Goal: Task Accomplishment & Management: Manage account settings

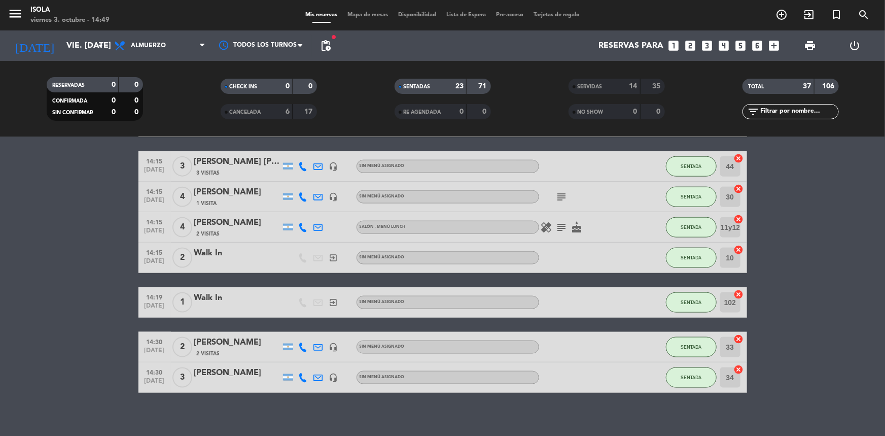
scroll to position [683, 0]
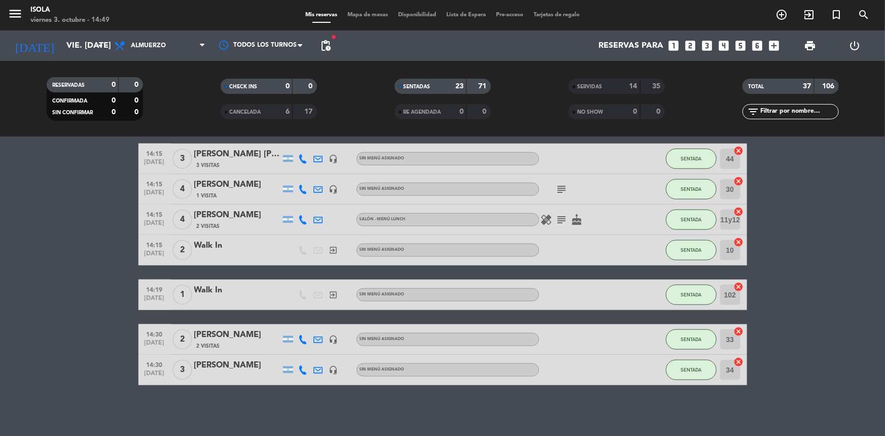
click at [371, 10] on div "menu Isola viernes 3. octubre - 14:49 Mis reservas Mapa de mesas Disponibilidad…" at bounding box center [442, 15] width 885 height 30
click at [360, 7] on div "menu Isola viernes 3. octubre - 14:49 Mis reservas Mapa de mesas Disponibilidad…" at bounding box center [442, 15] width 885 height 30
click at [345, 13] on span "Mapa de mesas" at bounding box center [367, 15] width 51 height 6
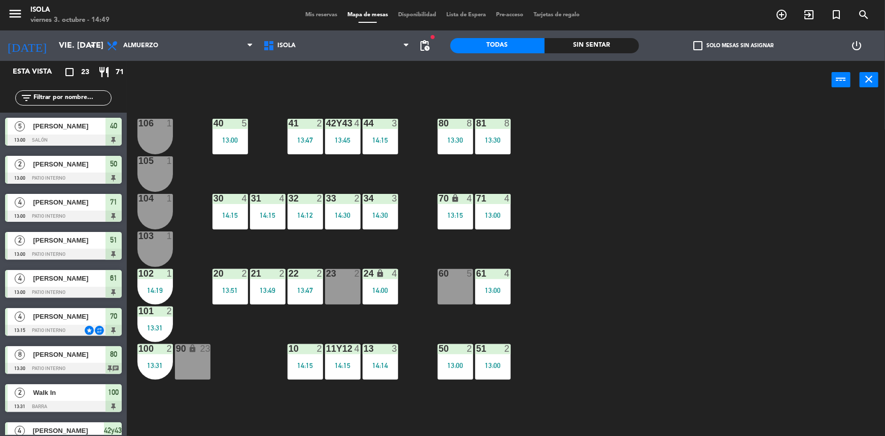
click at [304, 14] on span "Mis reservas" at bounding box center [321, 15] width 42 height 6
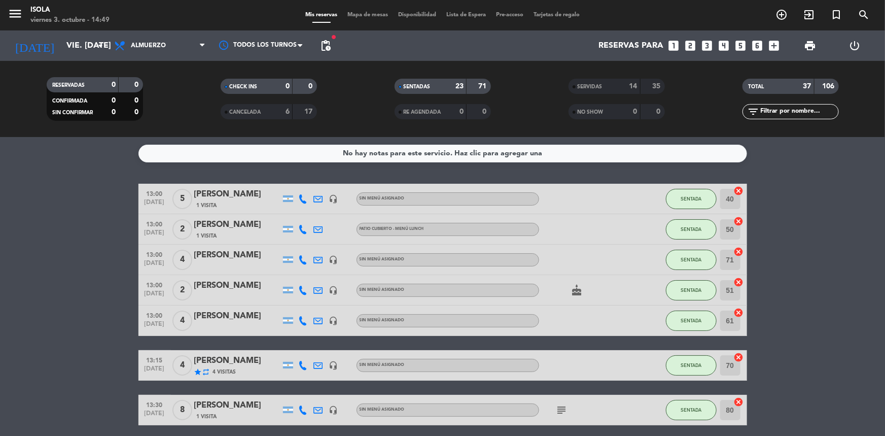
click at [375, 15] on span "Mapa de mesas" at bounding box center [367, 15] width 51 height 6
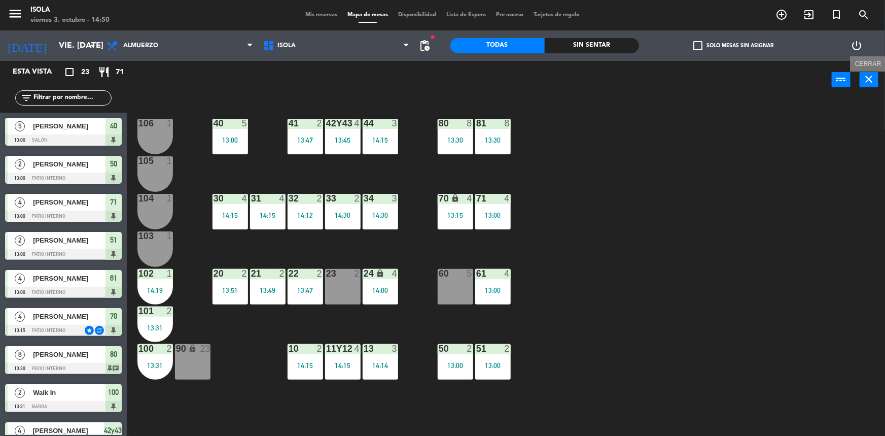
click at [867, 76] on icon "close" at bounding box center [869, 79] width 12 height 12
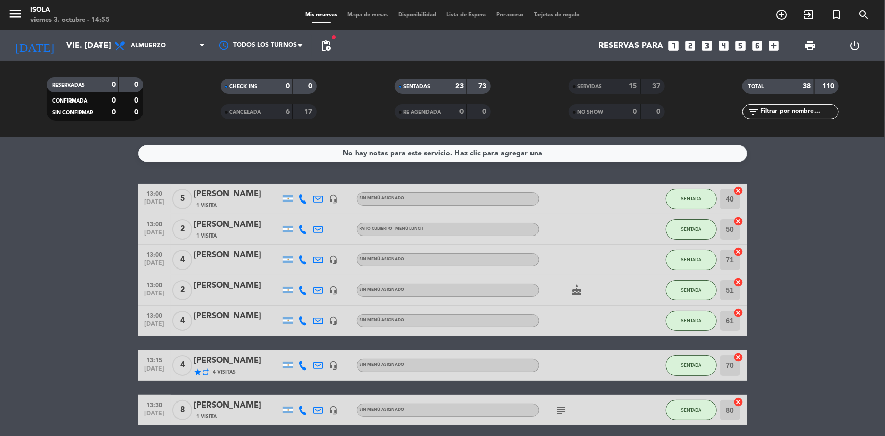
click at [356, 14] on span "Mapa de mesas" at bounding box center [367, 15] width 51 height 6
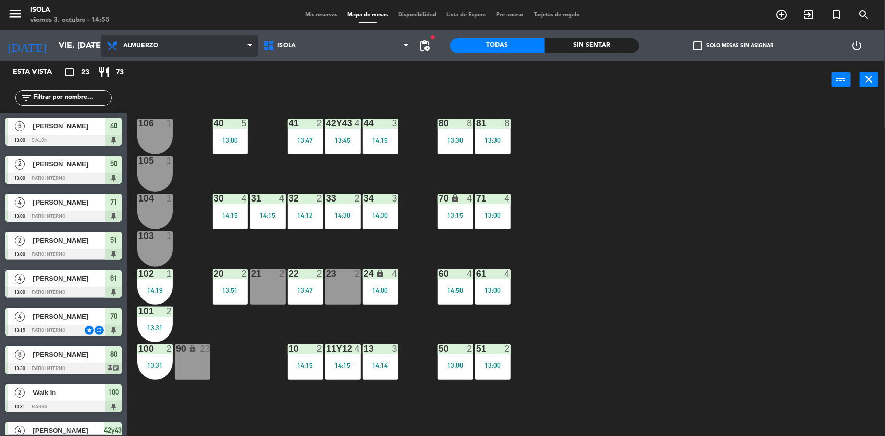
drag, startPoint x: 162, startPoint y: 49, endPoint x: 171, endPoint y: 65, distance: 18.6
click at [162, 50] on span "Almuerzo" at bounding box center [179, 45] width 157 height 22
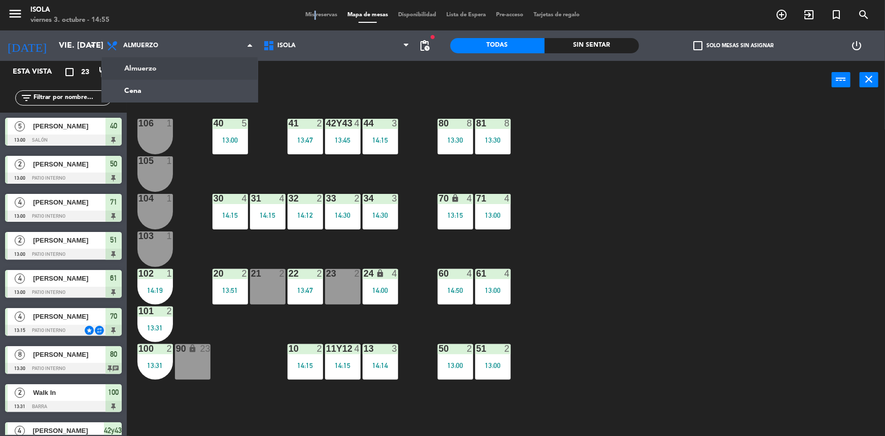
click at [306, 14] on span "Mis reservas" at bounding box center [321, 15] width 42 height 6
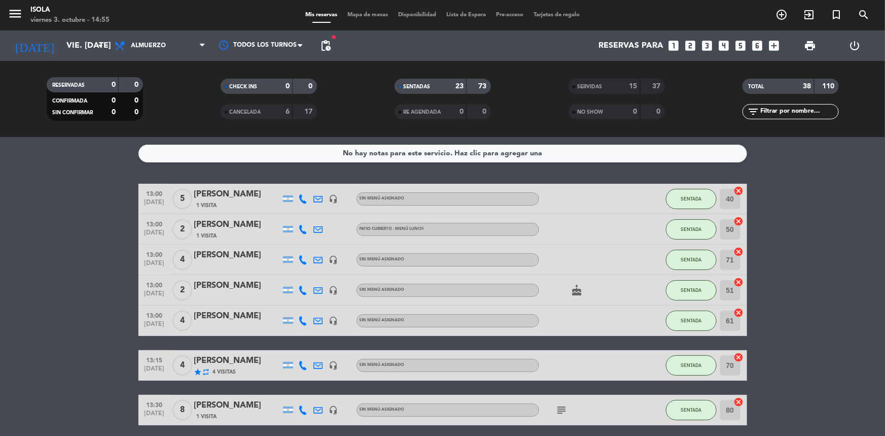
click at [380, 15] on span "Mapa de mesas" at bounding box center [367, 15] width 51 height 6
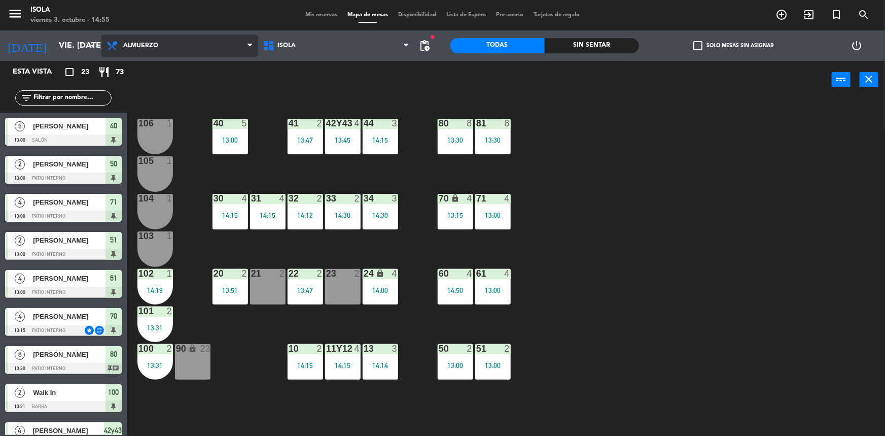
click at [163, 54] on span "Almuerzo" at bounding box center [179, 45] width 157 height 22
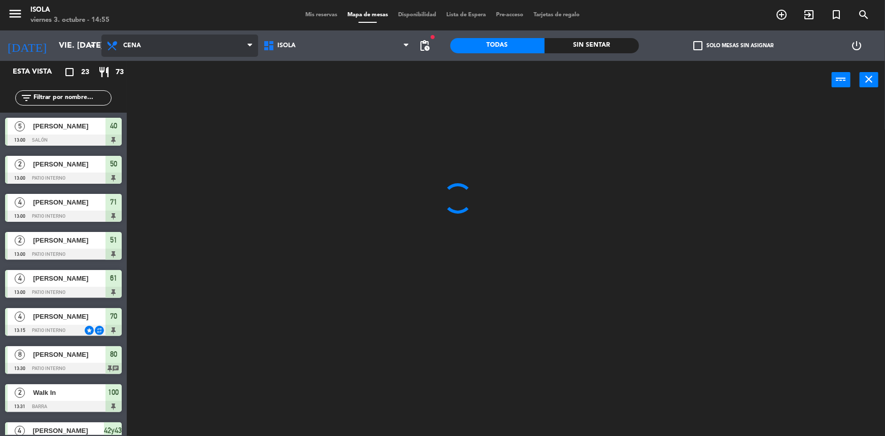
click at [163, 87] on ng-component "menu Isola viernes 3. octubre - 14:55 Mis reservas Mapa de mesas Disponibilidad…" at bounding box center [442, 218] width 885 height 437
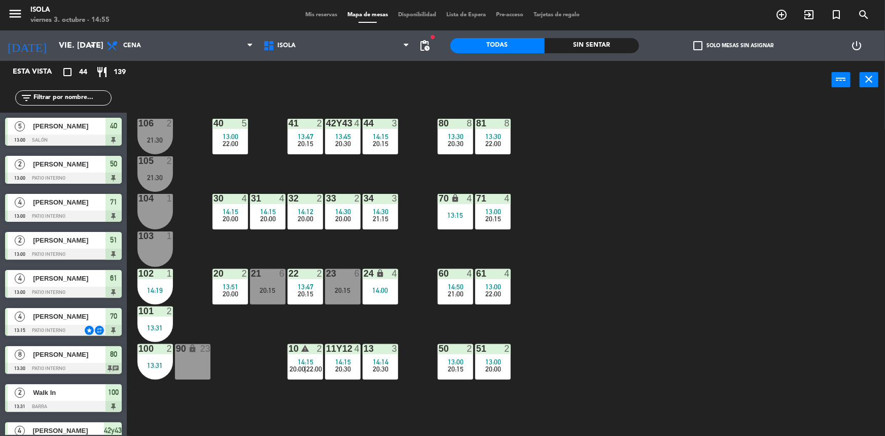
click at [310, 20] on div "menu Isola viernes 3. octubre - 14:55 Mis reservas Mapa de mesas Disponibilidad…" at bounding box center [442, 15] width 885 height 30
click at [309, 12] on span "Mis reservas" at bounding box center [321, 15] width 42 height 6
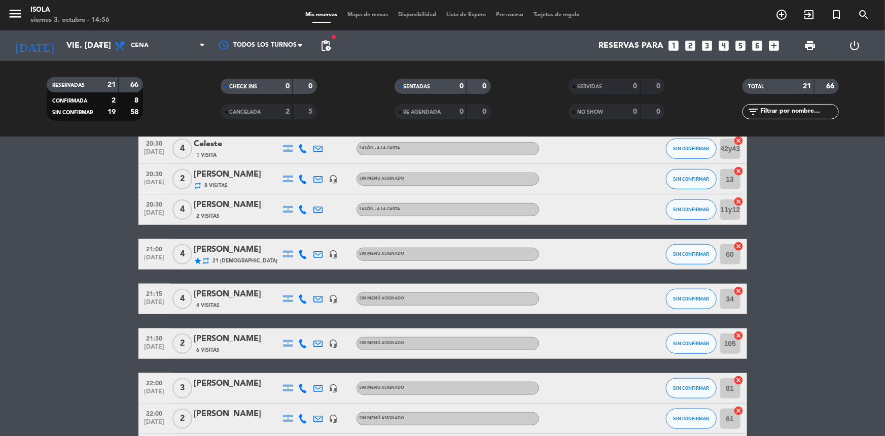
scroll to position [414, 0]
click at [304, 180] on icon at bounding box center [303, 178] width 9 height 9
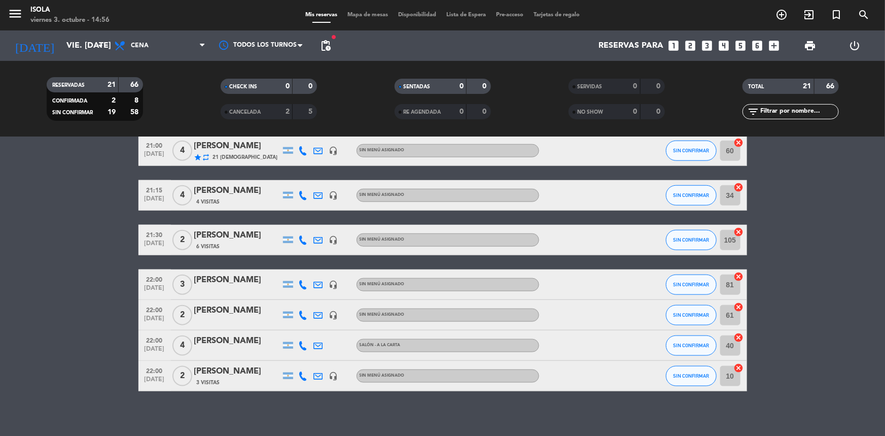
scroll to position [522, 0]
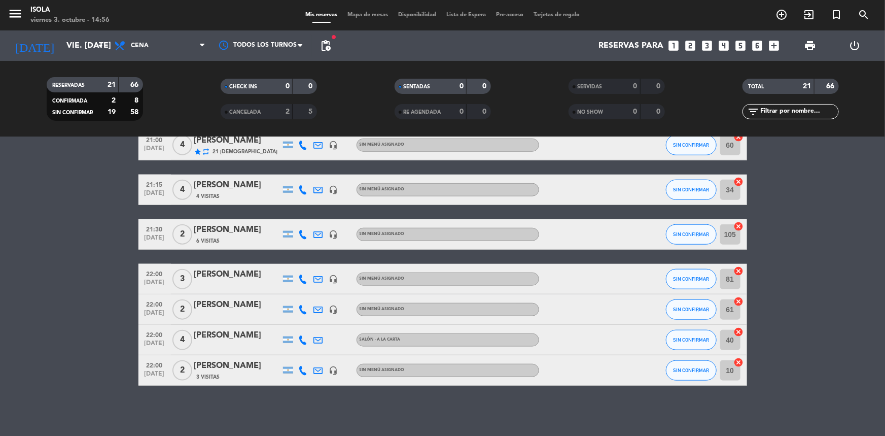
click at [347, 15] on span "Mapa de mesas" at bounding box center [367, 15] width 51 height 6
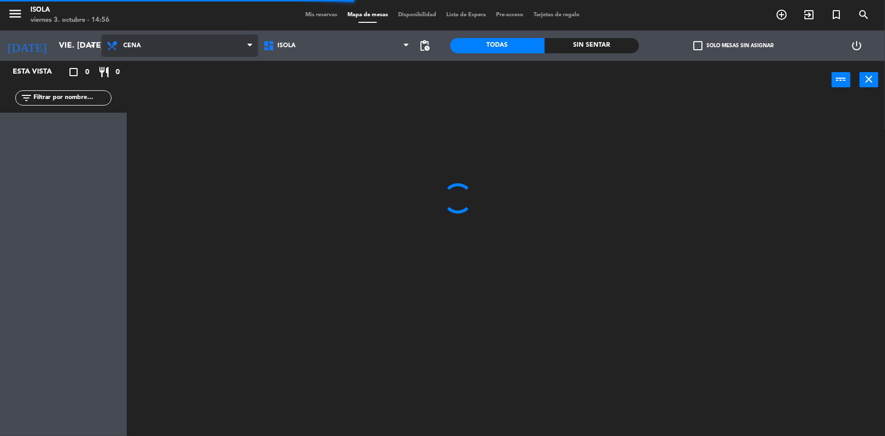
click at [141, 45] on span "Cena" at bounding box center [179, 45] width 157 height 22
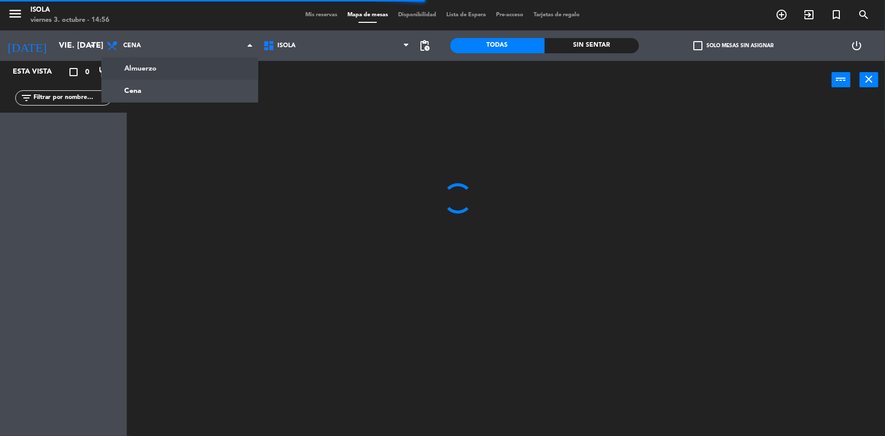
click at [153, 68] on ng-component "menu Isola viernes 3. octubre - 14:56 Mis reservas Mapa de mesas Disponibilidad…" at bounding box center [442, 218] width 885 height 437
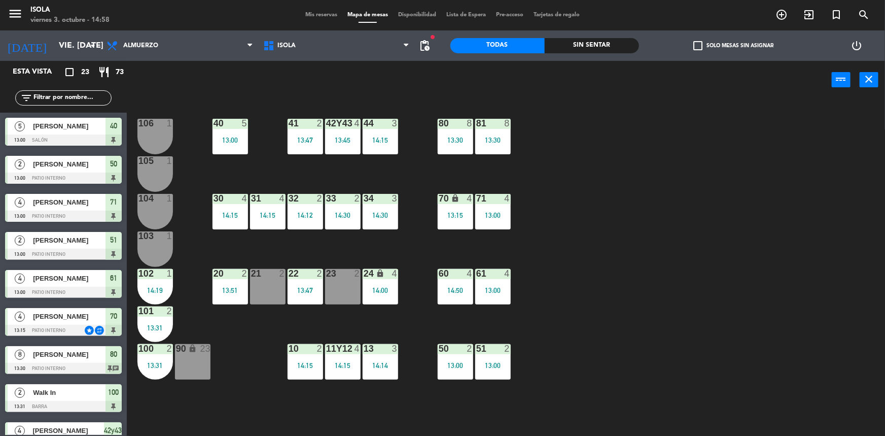
click at [317, 13] on span "Mis reservas" at bounding box center [321, 15] width 42 height 6
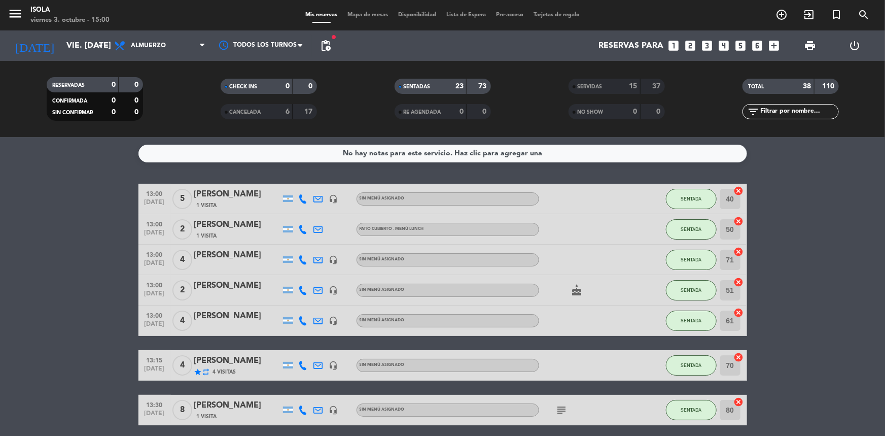
click at [39, 165] on div "No hay notas para este servicio. Haz clic para agregar una 13:00 [DATE] 5 [PERS…" at bounding box center [442, 286] width 885 height 299
click at [368, 12] on span "Mapa de mesas" at bounding box center [367, 15] width 51 height 6
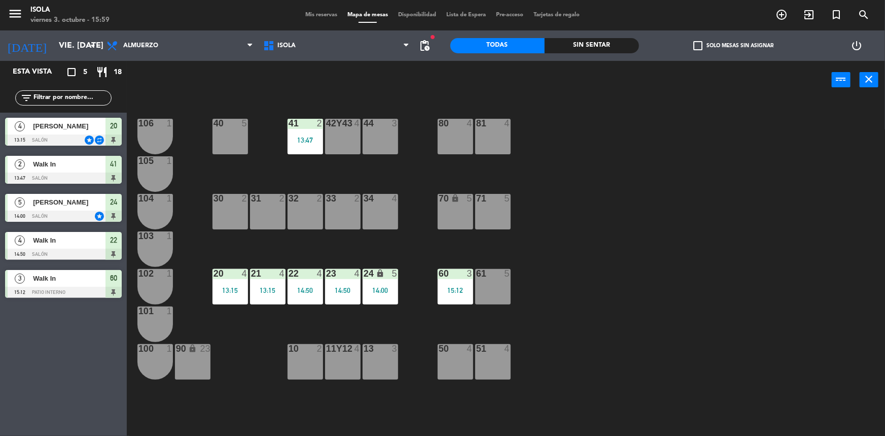
click at [867, 78] on icon "close" at bounding box center [869, 79] width 12 height 12
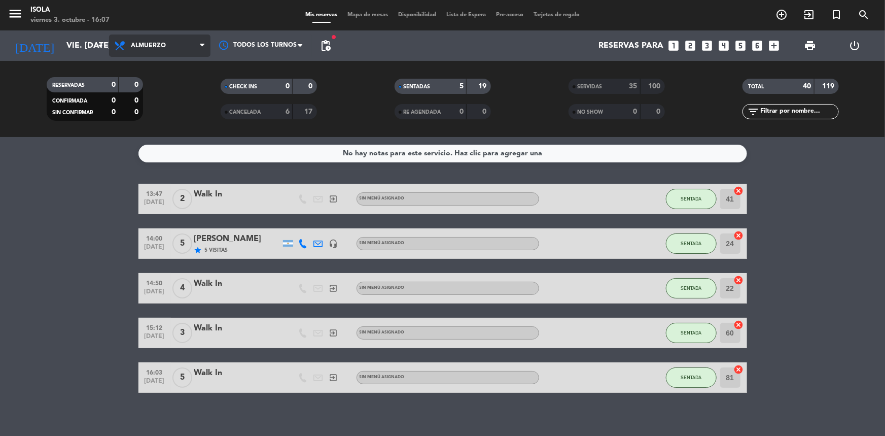
click at [167, 50] on span "Almuerzo" at bounding box center [159, 45] width 101 height 22
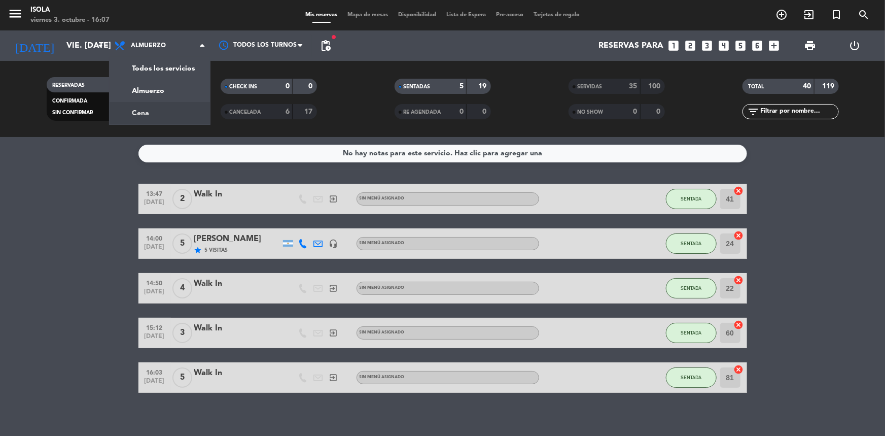
click at [183, 106] on div "menu Isola viernes 3. octubre - 16:07 Mis reservas Mapa de mesas Disponibilidad…" at bounding box center [442, 68] width 885 height 137
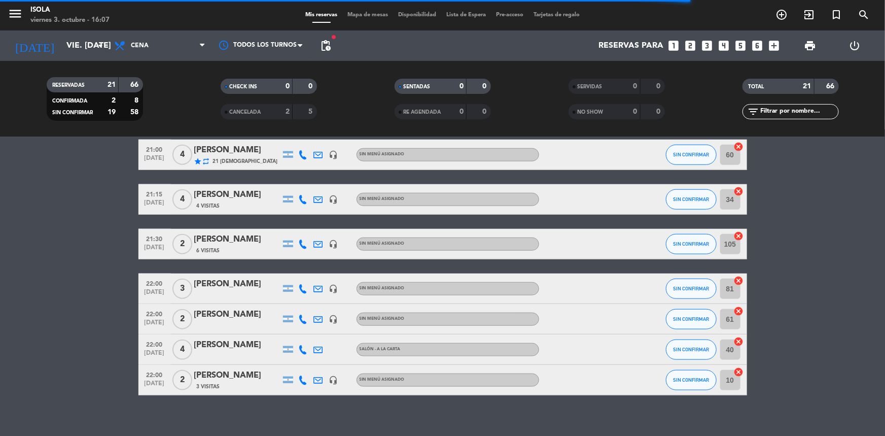
scroll to position [522, 0]
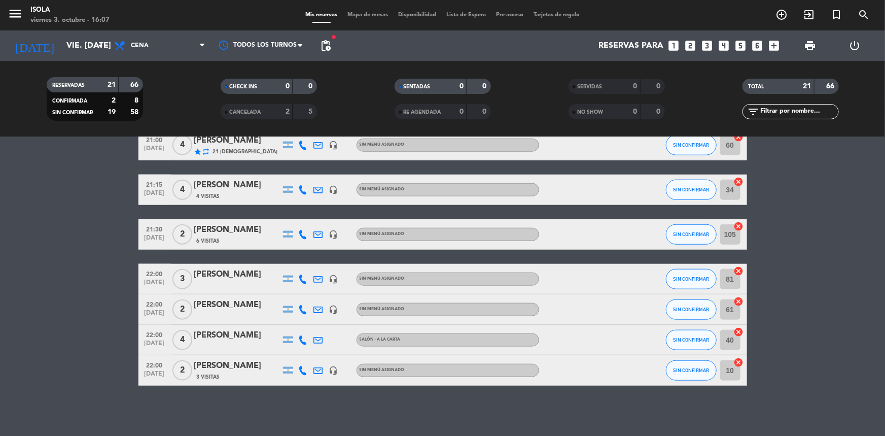
click at [372, 14] on span "Mapa de mesas" at bounding box center [367, 15] width 51 height 6
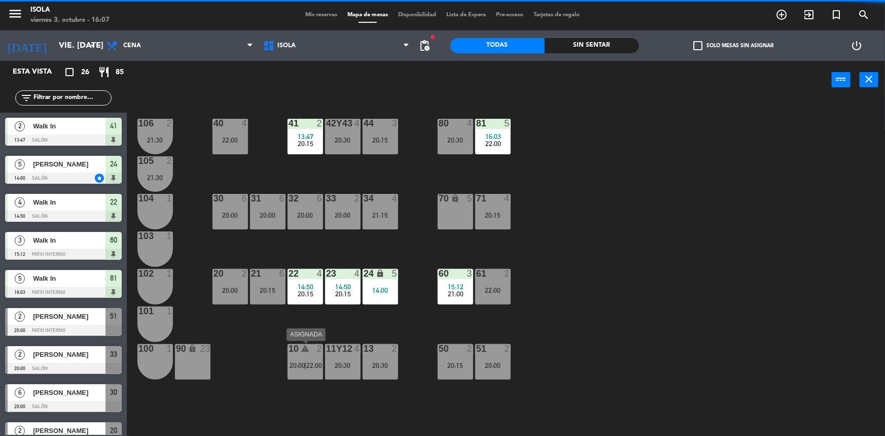
click at [312, 375] on div "10 warning 2 20:00 | 22:00" at bounding box center [306, 362] width 36 height 36
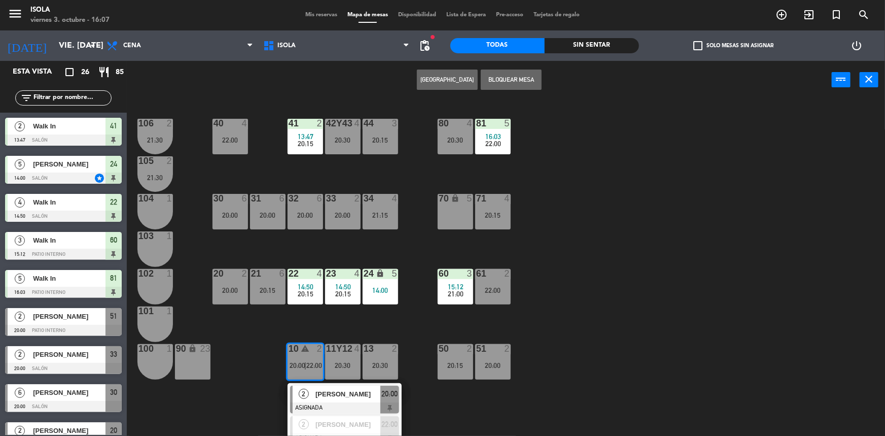
click at [327, 314] on div "40 4 22:00 42y43 4 20:30 41 2 13:47 20:15 44 3 20:15 80 4 20:30 81 5 16:03 22:0…" at bounding box center [510, 268] width 750 height 337
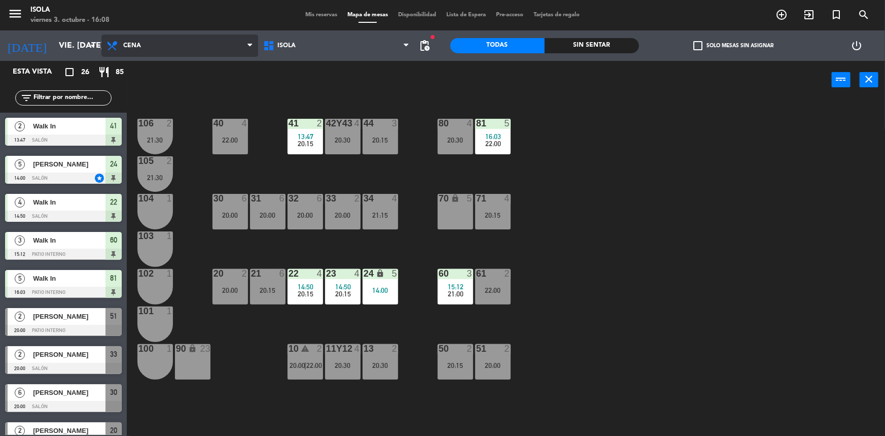
click at [209, 46] on span "Cena" at bounding box center [179, 45] width 157 height 22
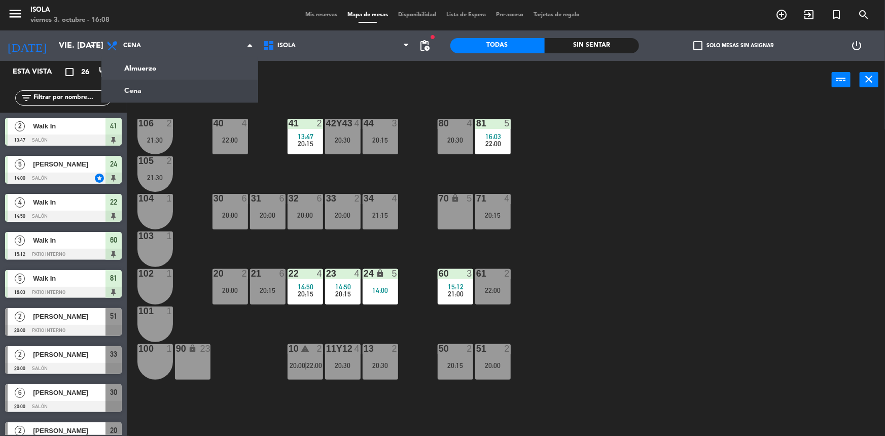
click at [204, 71] on ng-component "menu Isola viernes 3. octubre - 16:08 Mis reservas Mapa de mesas Disponibilidad…" at bounding box center [442, 218] width 885 height 437
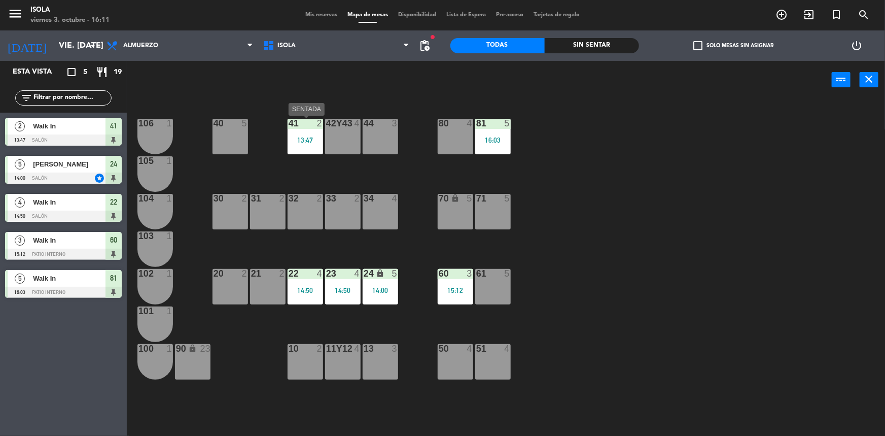
click at [314, 136] on div "41 2 13:47" at bounding box center [306, 137] width 36 height 36
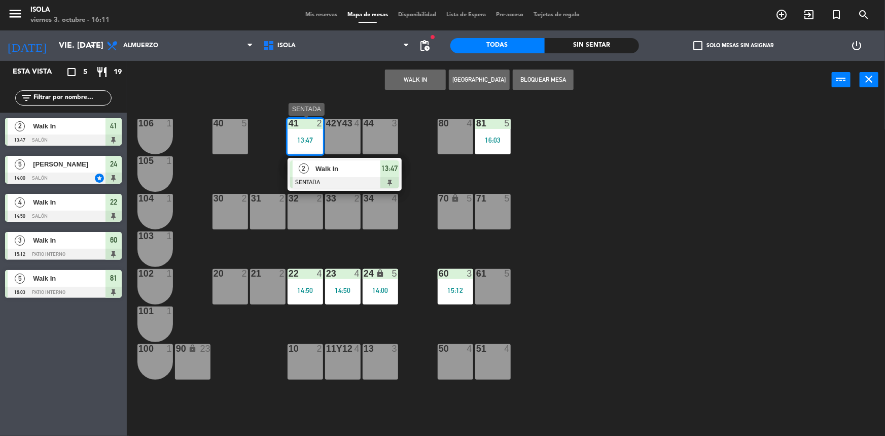
click at [344, 166] on span "Walk In" at bounding box center [348, 168] width 65 height 11
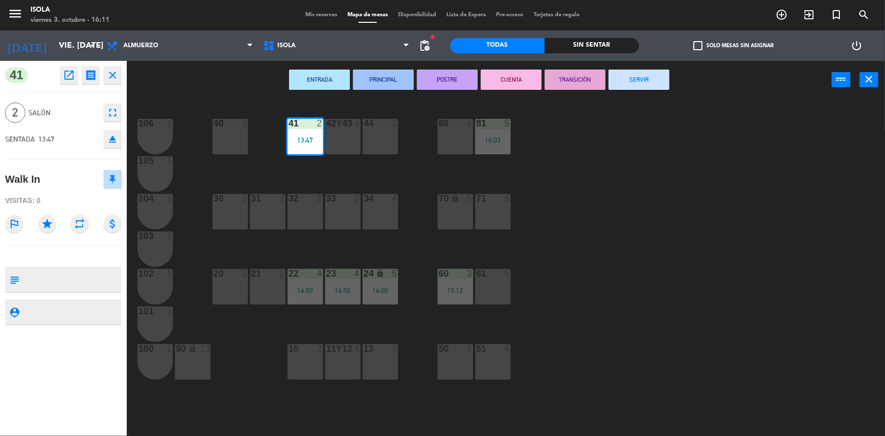
click at [635, 72] on button "SERVIR" at bounding box center [639, 79] width 61 height 20
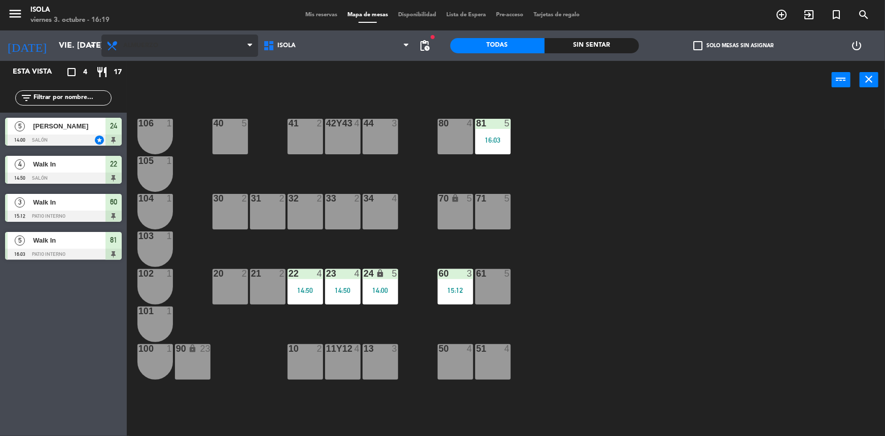
click at [121, 49] on span "Almuerzo" at bounding box center [179, 45] width 157 height 22
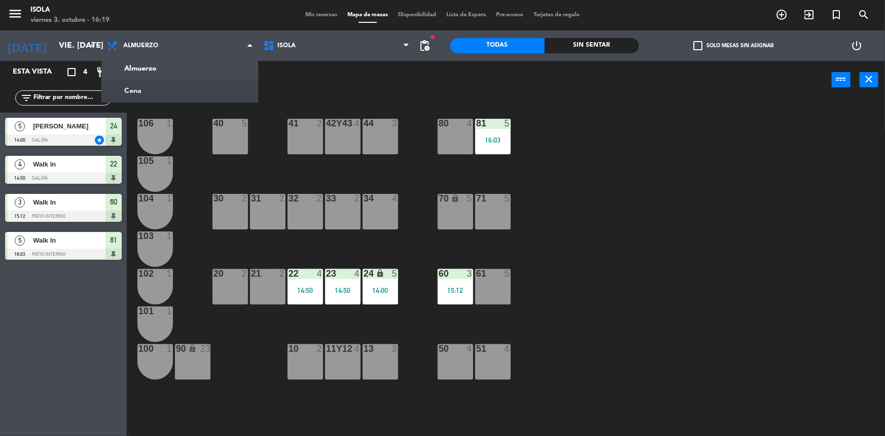
click at [147, 93] on ng-component "menu Isola viernes 3. octubre - 16:19 Mis reservas Mapa de mesas Disponibilidad…" at bounding box center [442, 218] width 885 height 437
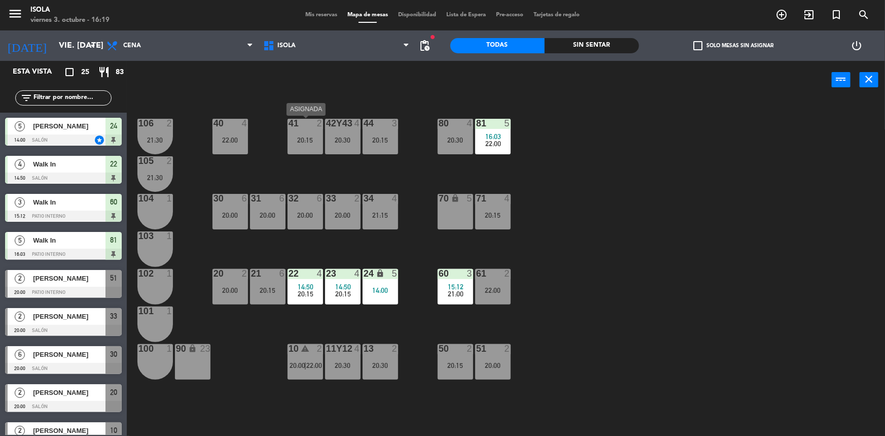
click at [292, 132] on div "41 2 20:15" at bounding box center [306, 137] width 36 height 36
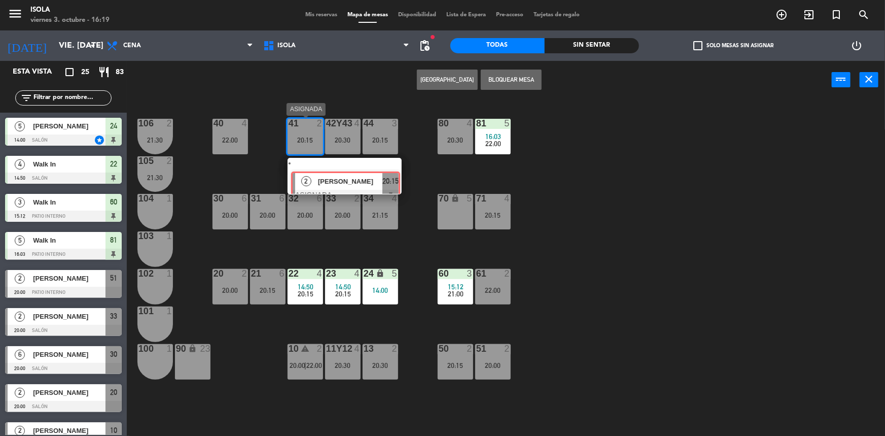
click at [317, 173] on div "2 [PERSON_NAME] ASIGNADA 20:15" at bounding box center [344, 176] width 129 height 37
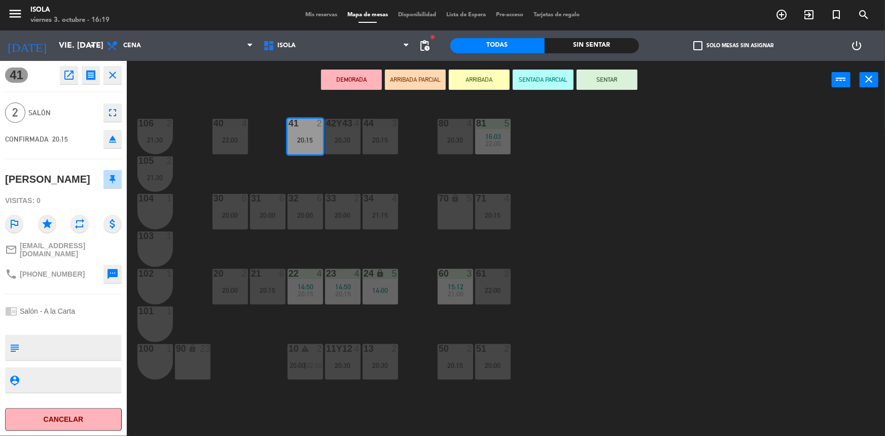
click at [272, 329] on div "40 4 22:00 42y43 4 20:30 41 2 20:15 44 3 20:15 80 4 20:30 81 5 16:03 22:00 106 …" at bounding box center [510, 268] width 750 height 337
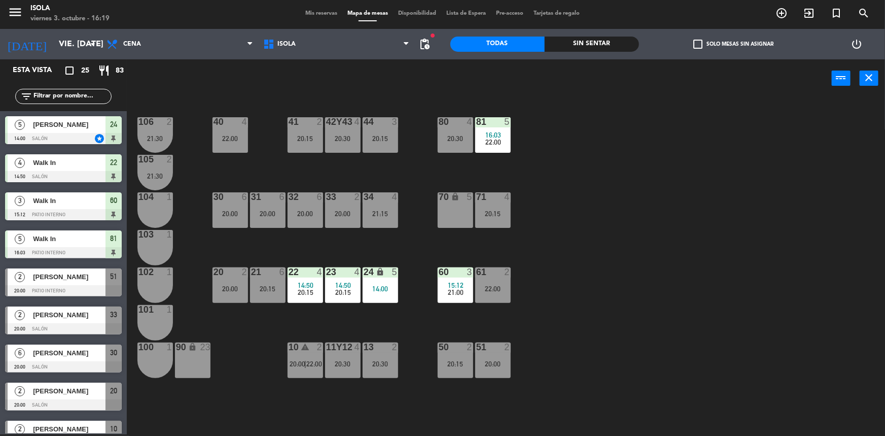
click at [293, 355] on div "10 warning 2 20:00 | 22:00" at bounding box center [306, 360] width 36 height 36
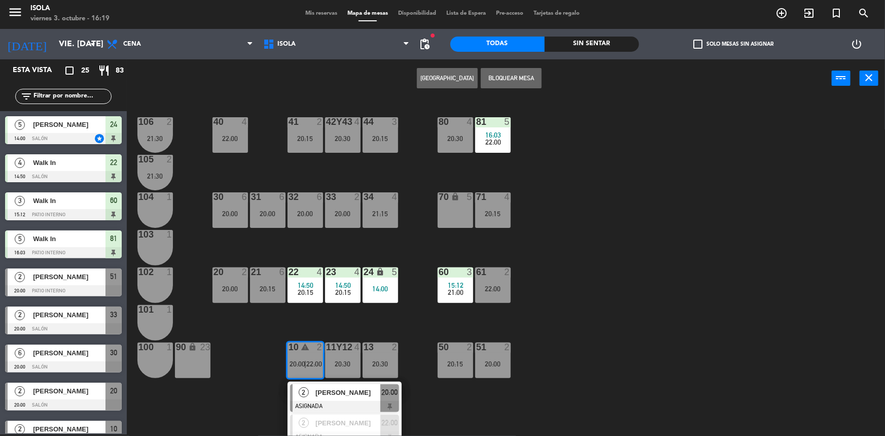
click at [335, 417] on div "2 [PERSON_NAME] Ces ASIGNADA 22:00" at bounding box center [344, 428] width 129 height 33
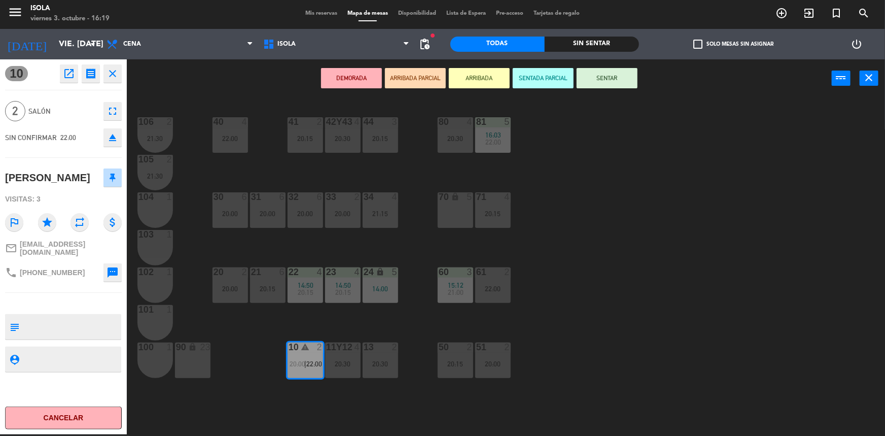
click at [206, 371] on div "90 lock 23" at bounding box center [193, 360] width 36 height 36
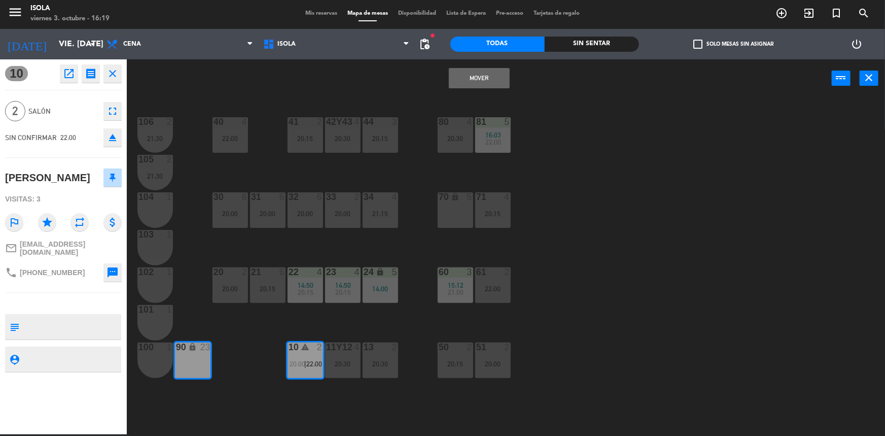
click at [255, 328] on div "40 4 22:00 42y43 4 20:30 41 2 20:15 44 3 20:15 80 4 20:30 81 5 16:03 22:00 106 …" at bounding box center [510, 267] width 750 height 337
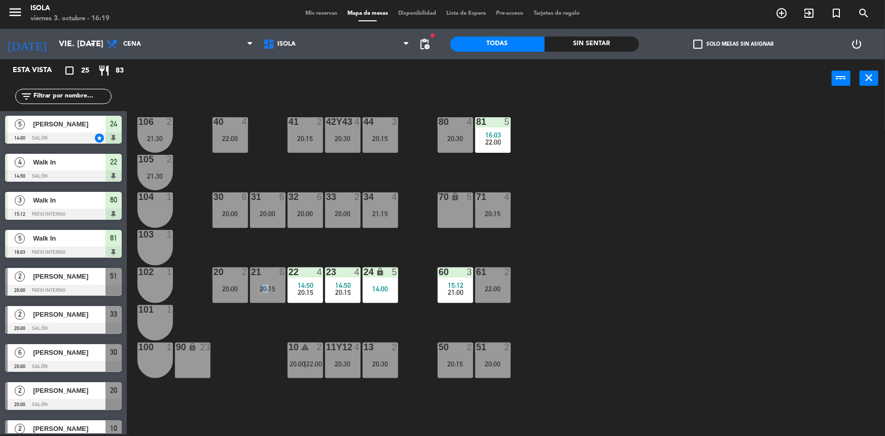
scroll to position [0, 0]
click at [866, 82] on icon "close" at bounding box center [869, 78] width 12 height 12
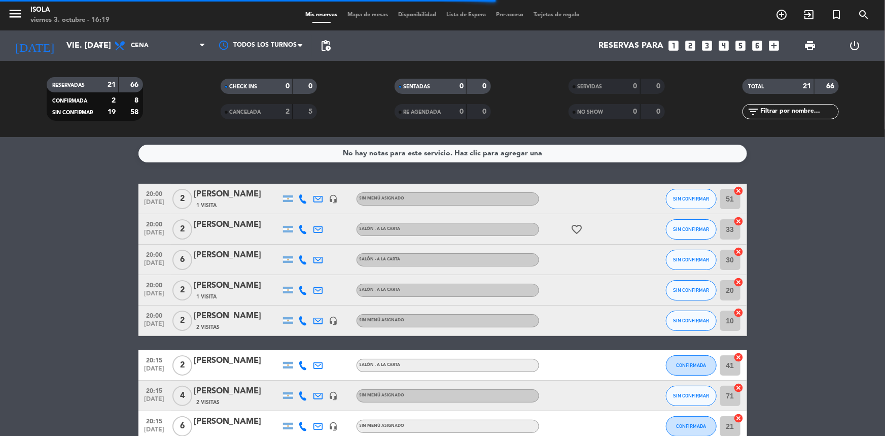
drag, startPoint x: 869, startPoint y: 263, endPoint x: 835, endPoint y: 226, distance: 51.0
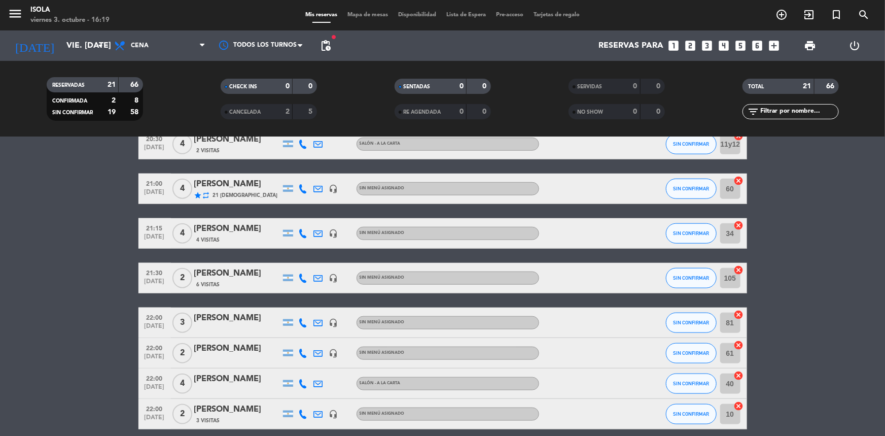
scroll to position [522, 0]
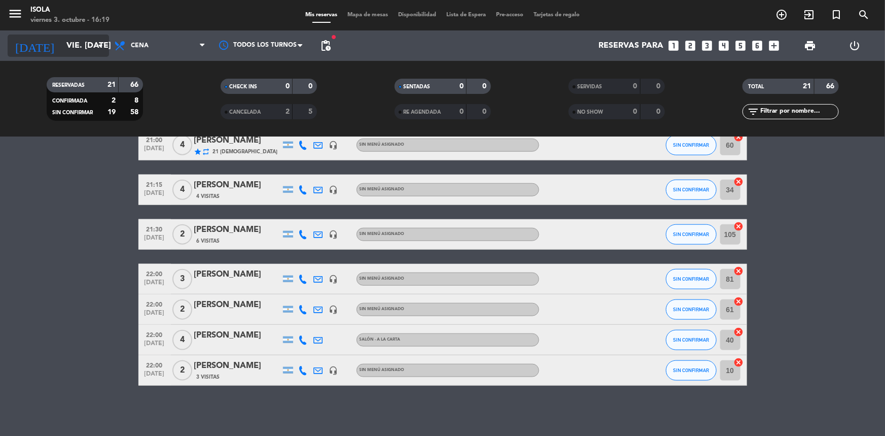
click at [102, 48] on icon "arrow_drop_down" at bounding box center [100, 46] width 12 height 12
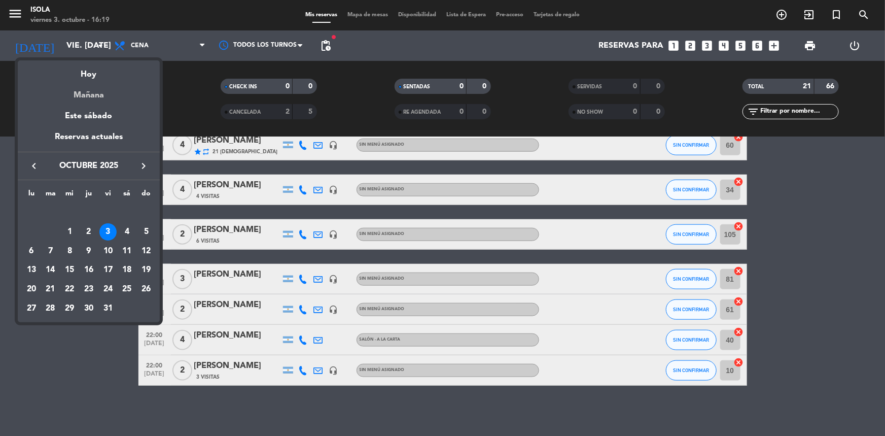
click at [92, 95] on div "Mañana" at bounding box center [89, 91] width 142 height 21
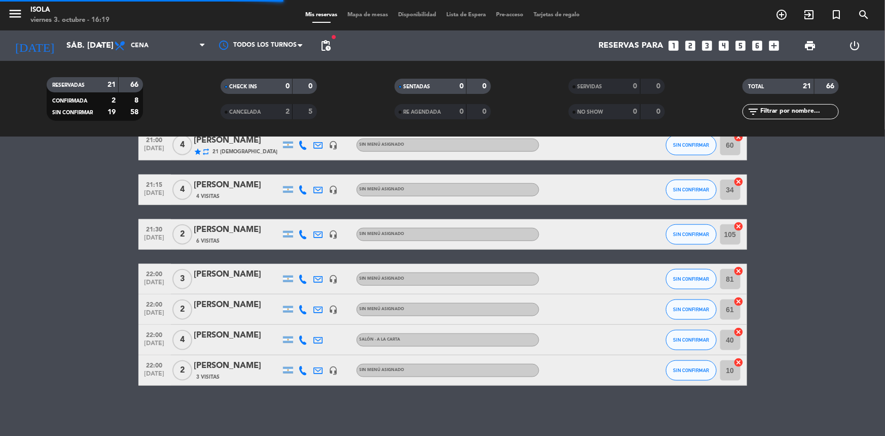
scroll to position [0, 0]
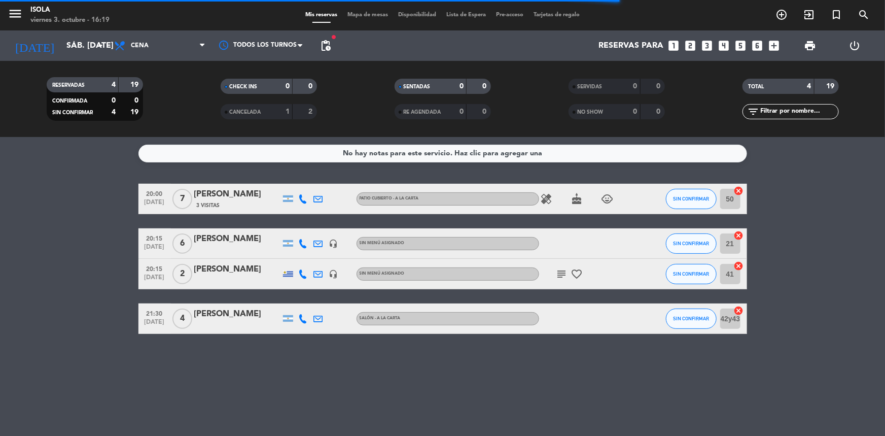
click at [303, 273] on icon at bounding box center [303, 273] width 9 height 9
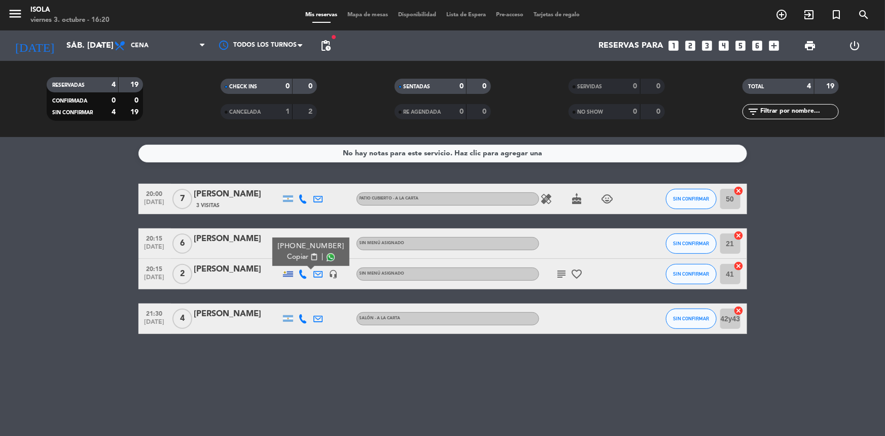
click at [29, 229] on bookings-row "20:00 [DATE] 7 [PERSON_NAME] 3 Visitas Patio cubierto - A la Carta healing cake…" at bounding box center [442, 259] width 885 height 150
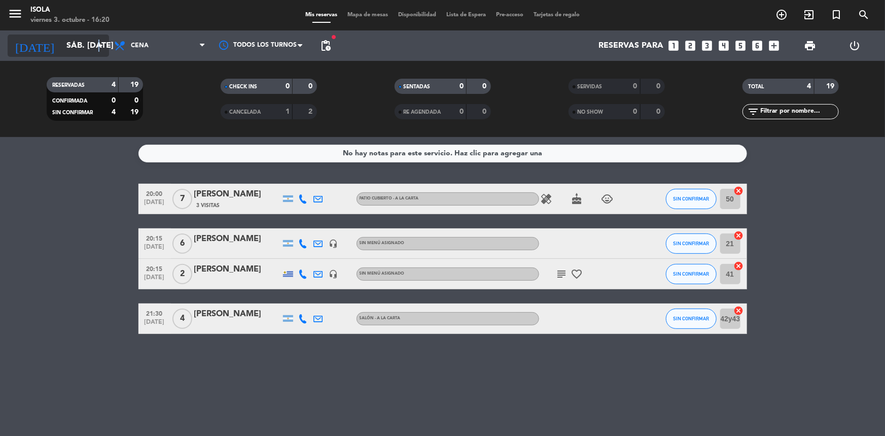
click at [99, 49] on icon "arrow_drop_down" at bounding box center [100, 46] width 12 height 12
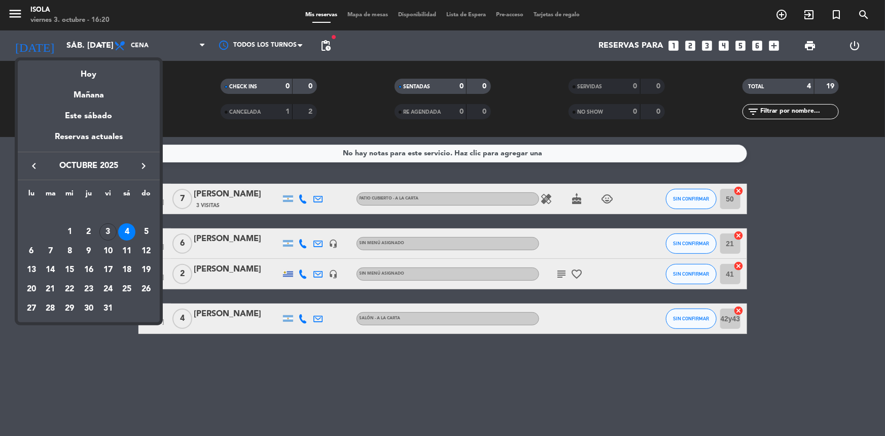
click at [89, 83] on div "Mañana" at bounding box center [89, 91] width 142 height 21
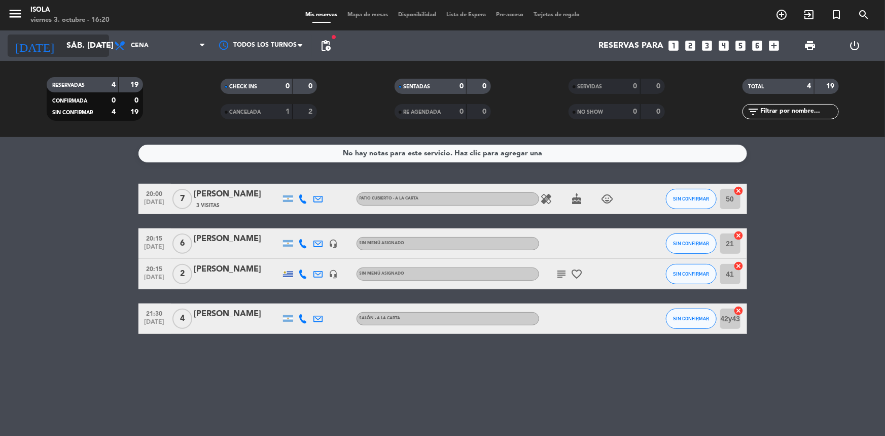
click at [87, 47] on input "sáb. [DATE]" at bounding box center [114, 46] width 107 height 20
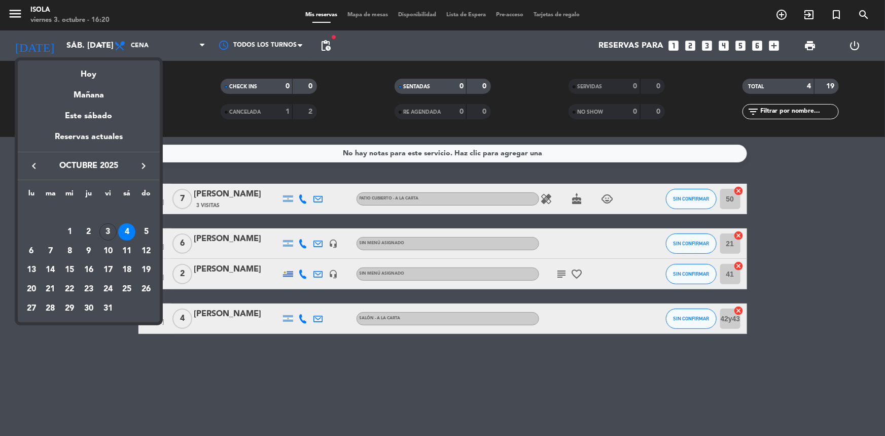
click at [92, 71] on div "Hoy" at bounding box center [89, 70] width 142 height 21
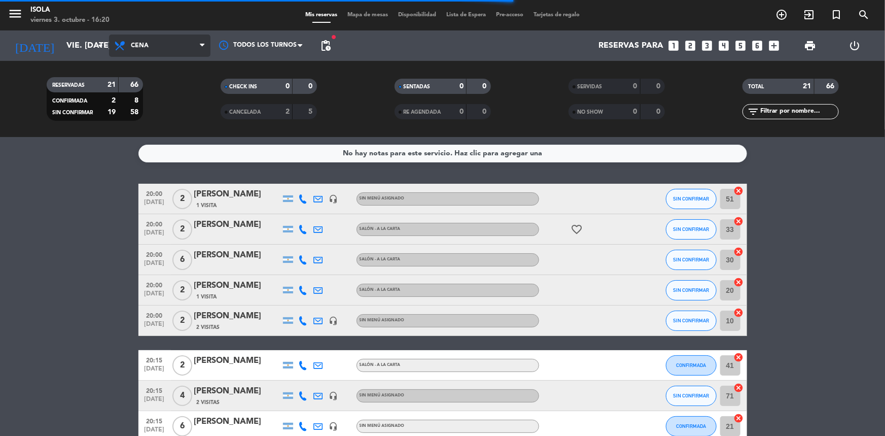
click at [191, 51] on span "Cena" at bounding box center [159, 45] width 101 height 22
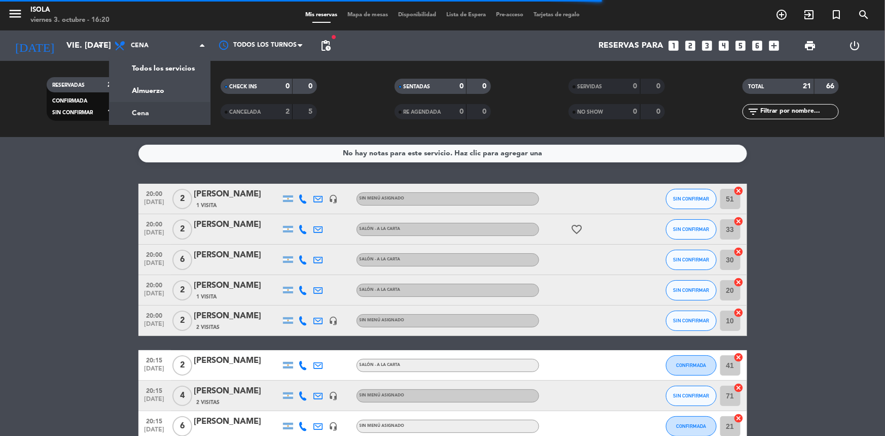
drag, startPoint x: 110, startPoint y: 201, endPoint x: 41, endPoint y: 151, distance: 84.9
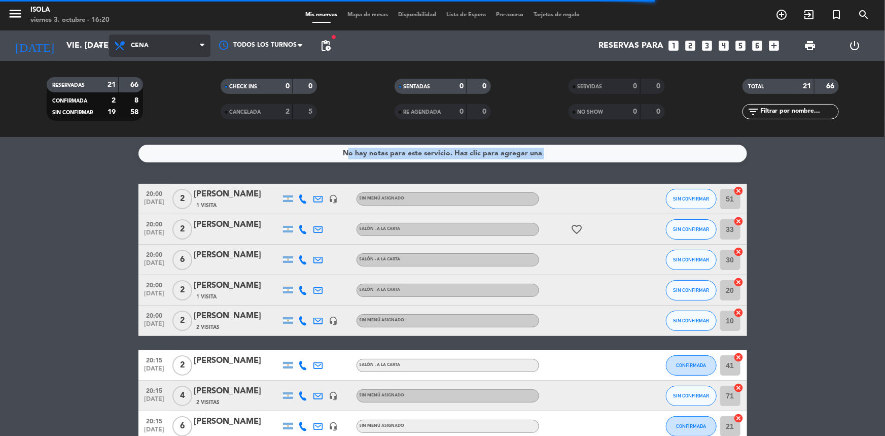
click at [187, 41] on span "Cena" at bounding box center [159, 45] width 101 height 22
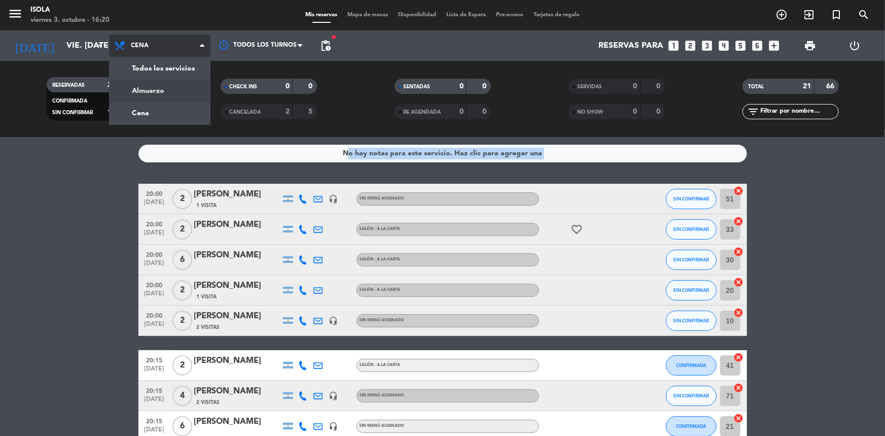
click at [158, 86] on div "menu Isola viernes 3. octubre - 16:20 Mis reservas Mapa de mesas Disponibilidad…" at bounding box center [442, 68] width 885 height 137
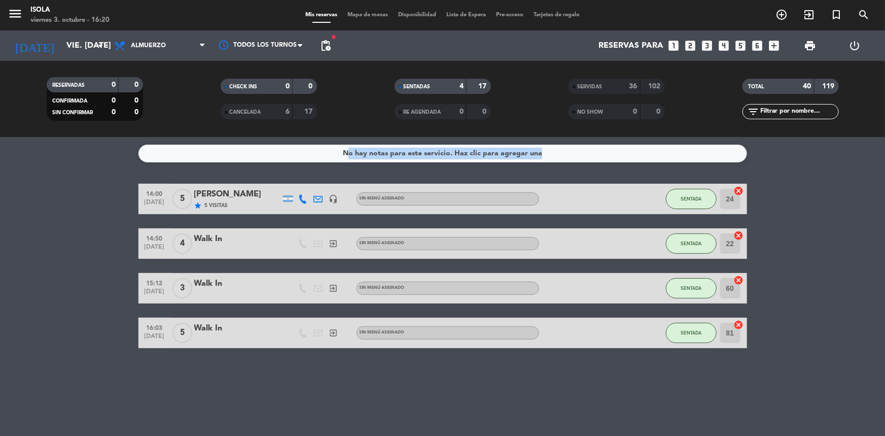
click at [834, 308] on bookings-row "14:00 [DATE] 5 [PERSON_NAME] star 5 Visitas headset_mic Sin menú asignado SENTA…" at bounding box center [442, 266] width 885 height 164
click at [781, 319] on bookings-row "14:00 [DATE] 5 [PERSON_NAME] star 5 Visitas headset_mic Sin menú asignado SENTA…" at bounding box center [442, 266] width 885 height 164
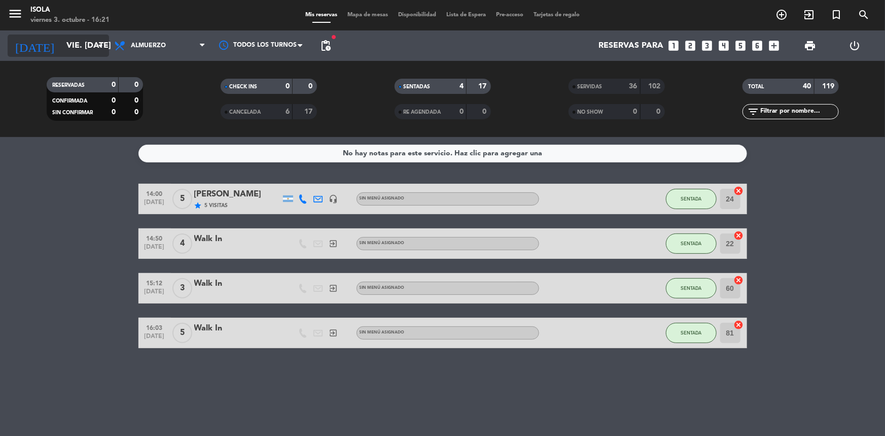
click at [84, 50] on input "vie. [DATE]" at bounding box center [114, 46] width 107 height 20
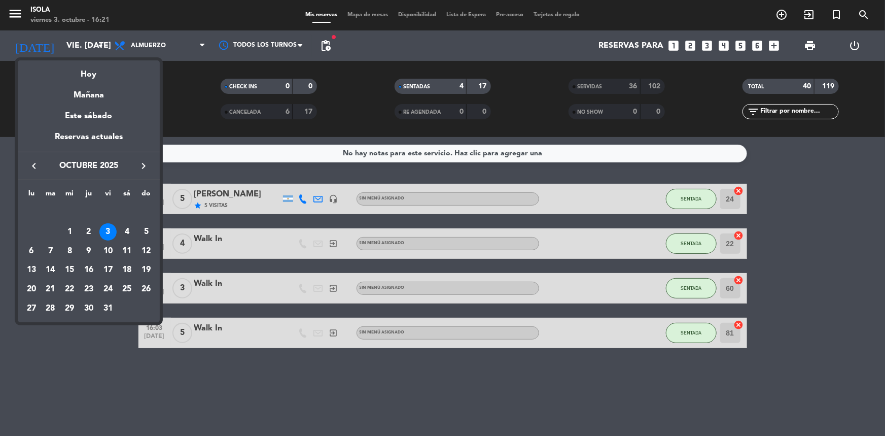
click at [91, 101] on div "Mañana" at bounding box center [89, 91] width 142 height 21
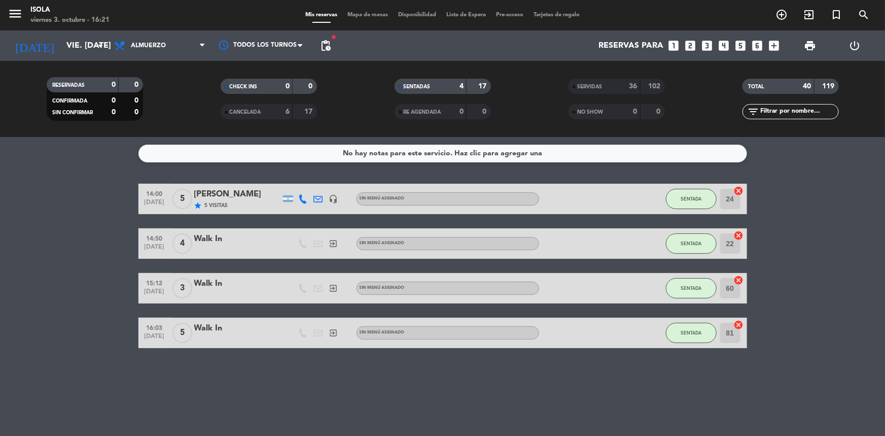
type input "sáb. [DATE]"
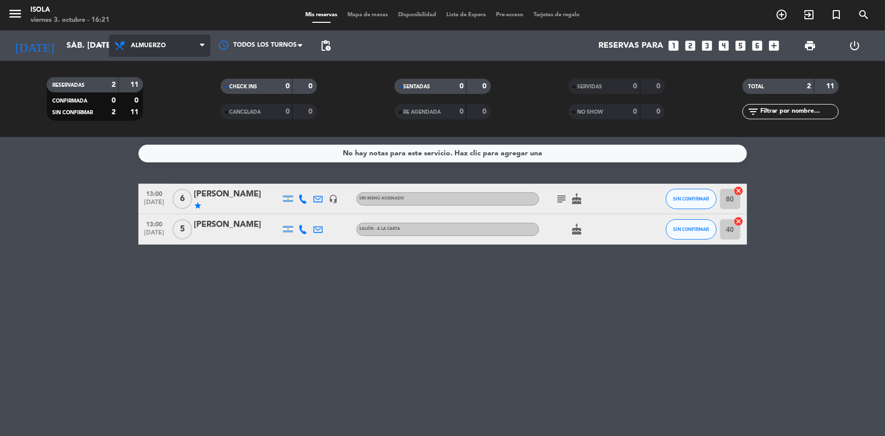
click at [167, 47] on span "Almuerzo" at bounding box center [159, 45] width 101 height 22
click at [167, 115] on div "menu Isola viernes 3. octubre - 16:21 Mis reservas Mapa de mesas Disponibilidad…" at bounding box center [442, 68] width 885 height 137
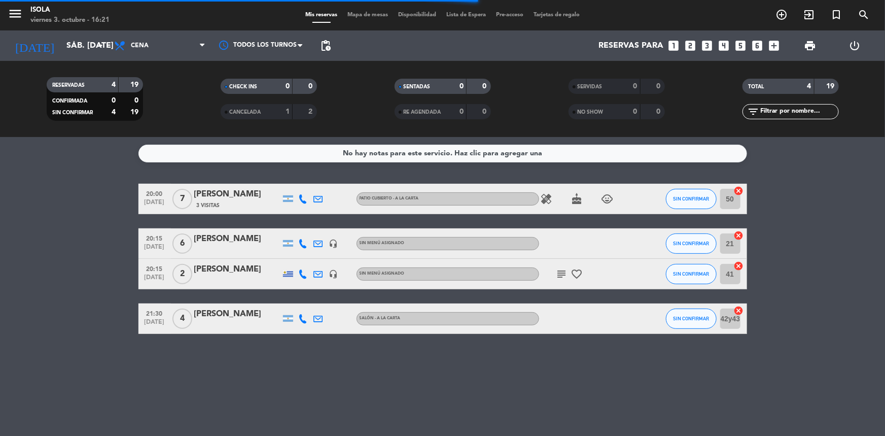
click at [222, 269] on div "[PERSON_NAME]" at bounding box center [237, 269] width 86 height 13
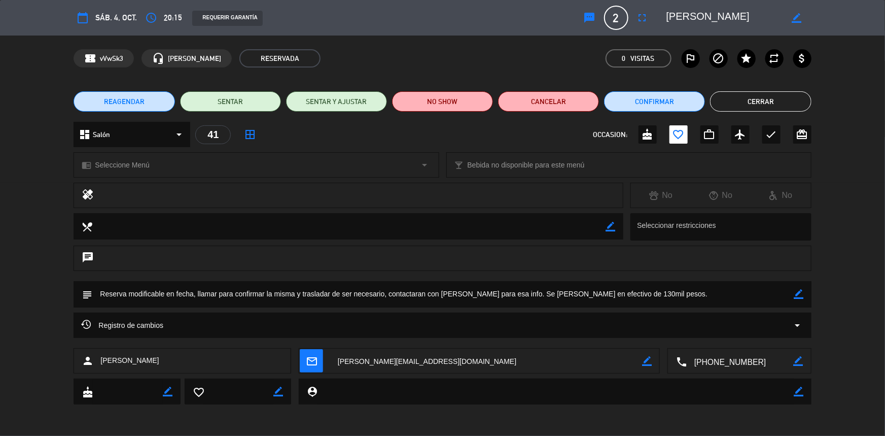
click at [144, 100] on button "REAGENDAR" at bounding box center [124, 101] width 101 height 20
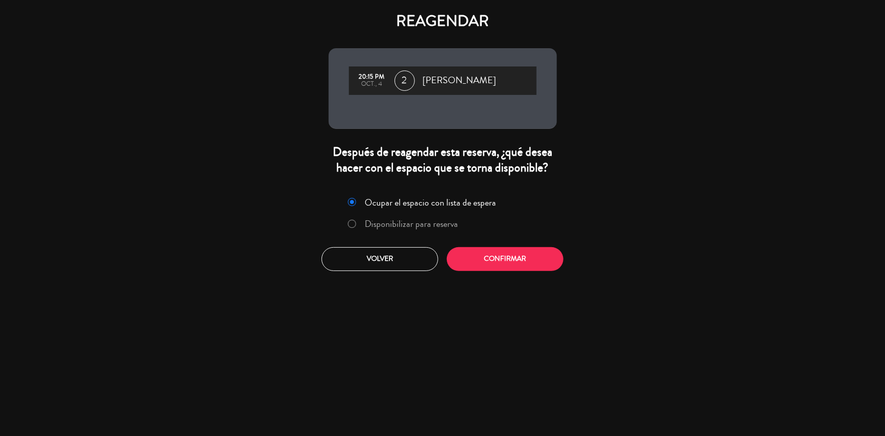
click at [356, 228] on label "Disponibilizar para reserva" at bounding box center [403, 224] width 121 height 18
click at [481, 261] on button "Confirmar" at bounding box center [505, 259] width 117 height 24
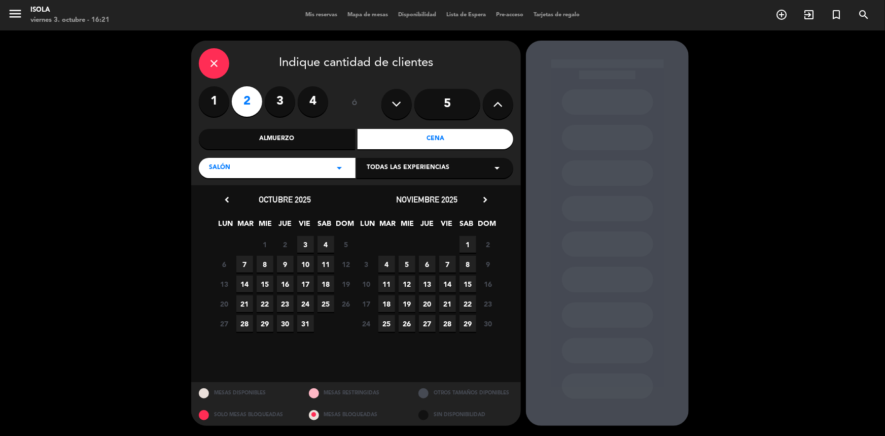
click at [330, 300] on span "25" at bounding box center [326, 303] width 17 height 17
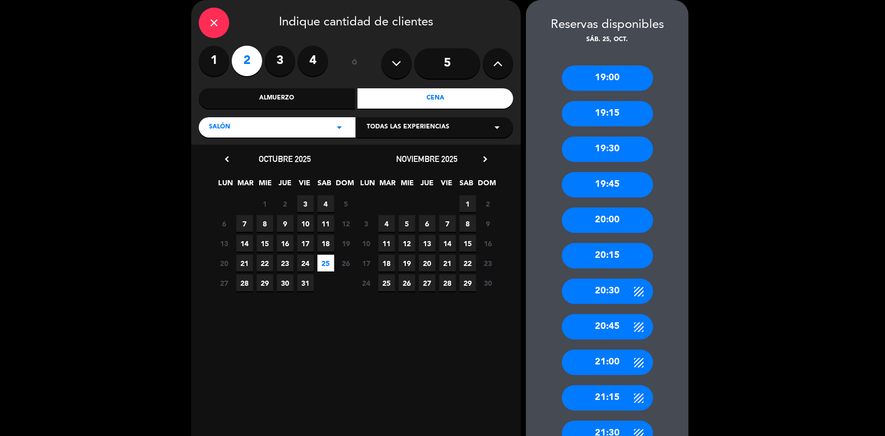
scroll to position [44, 0]
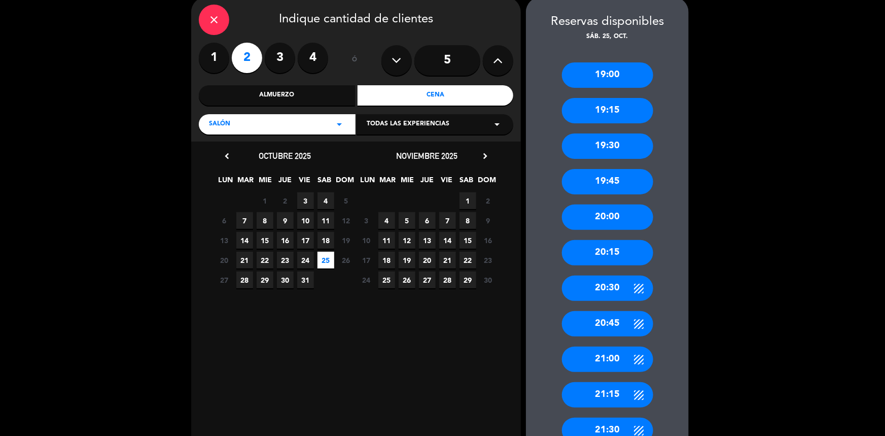
click at [609, 252] on div "20:15" at bounding box center [607, 252] width 91 height 25
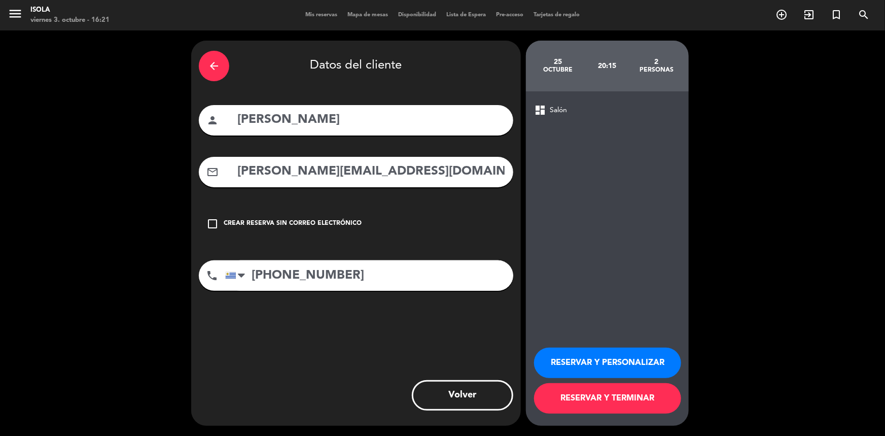
click at [597, 380] on div "RESERVAR Y PERSONALIZAR RESERVAR Y TERMINAR" at bounding box center [607, 375] width 147 height 99
click at [598, 396] on button "RESERVAR Y TERMINAR" at bounding box center [607, 398] width 147 height 30
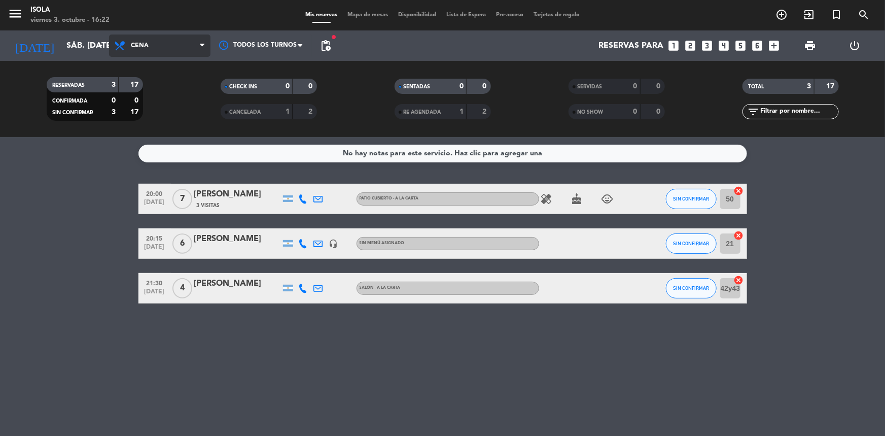
click at [181, 34] on span "Cena" at bounding box center [159, 45] width 101 height 22
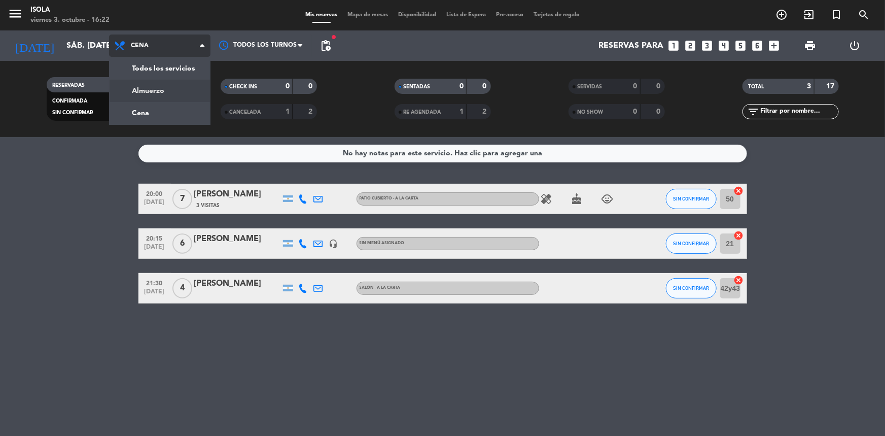
click at [170, 94] on div "menu Isola viernes 3. octubre - 16:22 Mis reservas Mapa de mesas Disponibilidad…" at bounding box center [442, 68] width 885 height 137
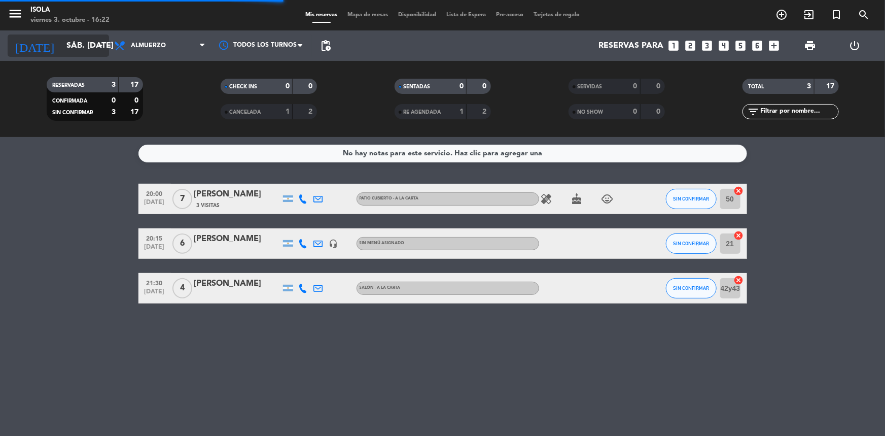
click at [71, 52] on input "sáb. [DATE]" at bounding box center [114, 46] width 107 height 20
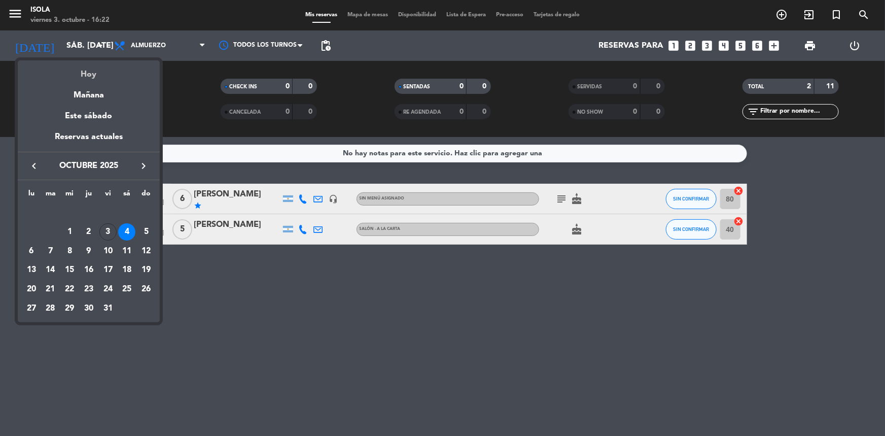
click at [93, 73] on div "Hoy" at bounding box center [89, 70] width 142 height 21
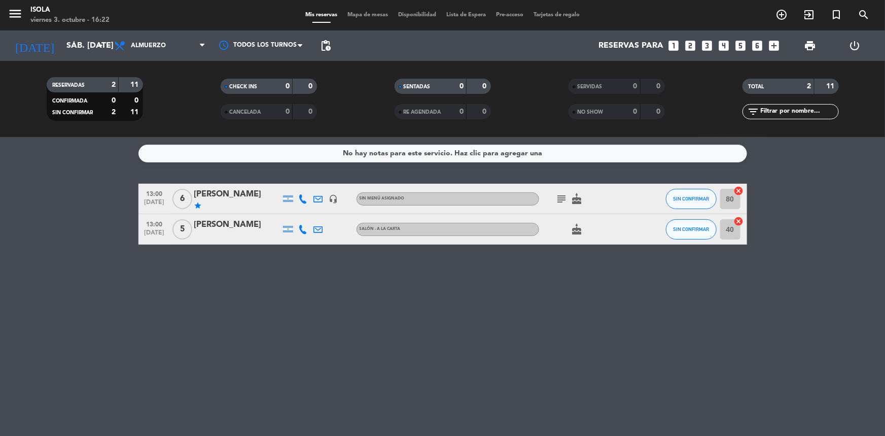
type input "vie. [DATE]"
